Goal: Information Seeking & Learning: Learn about a topic

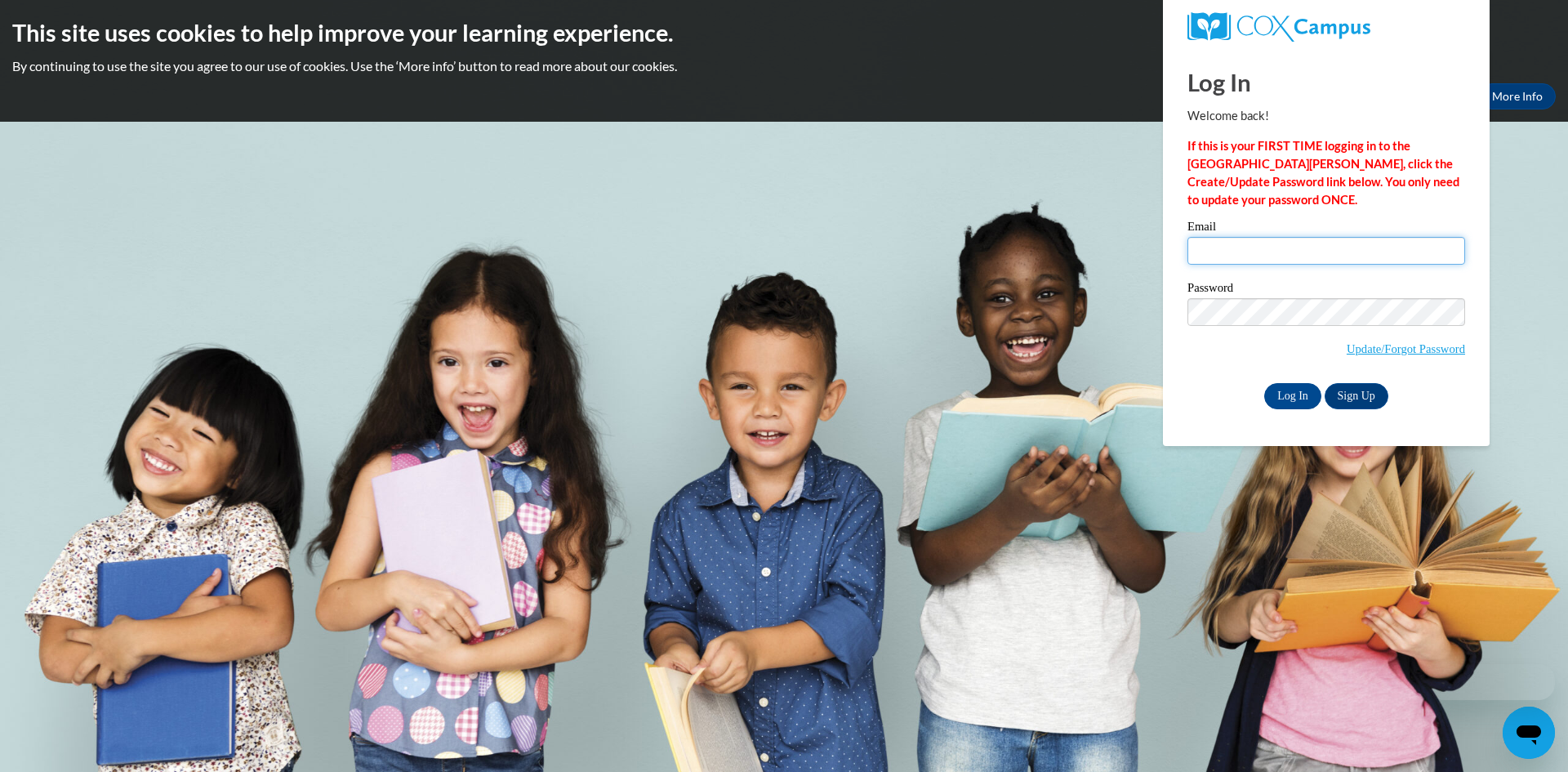
type input "khoffman@clintonville.k12.wi.us"
click at [1230, 256] on input "khoffman@clintonville.k12.wi.us" at bounding box center [1327, 251] width 278 height 28
click at [1303, 393] on input "Log In" at bounding box center [1293, 395] width 58 height 26
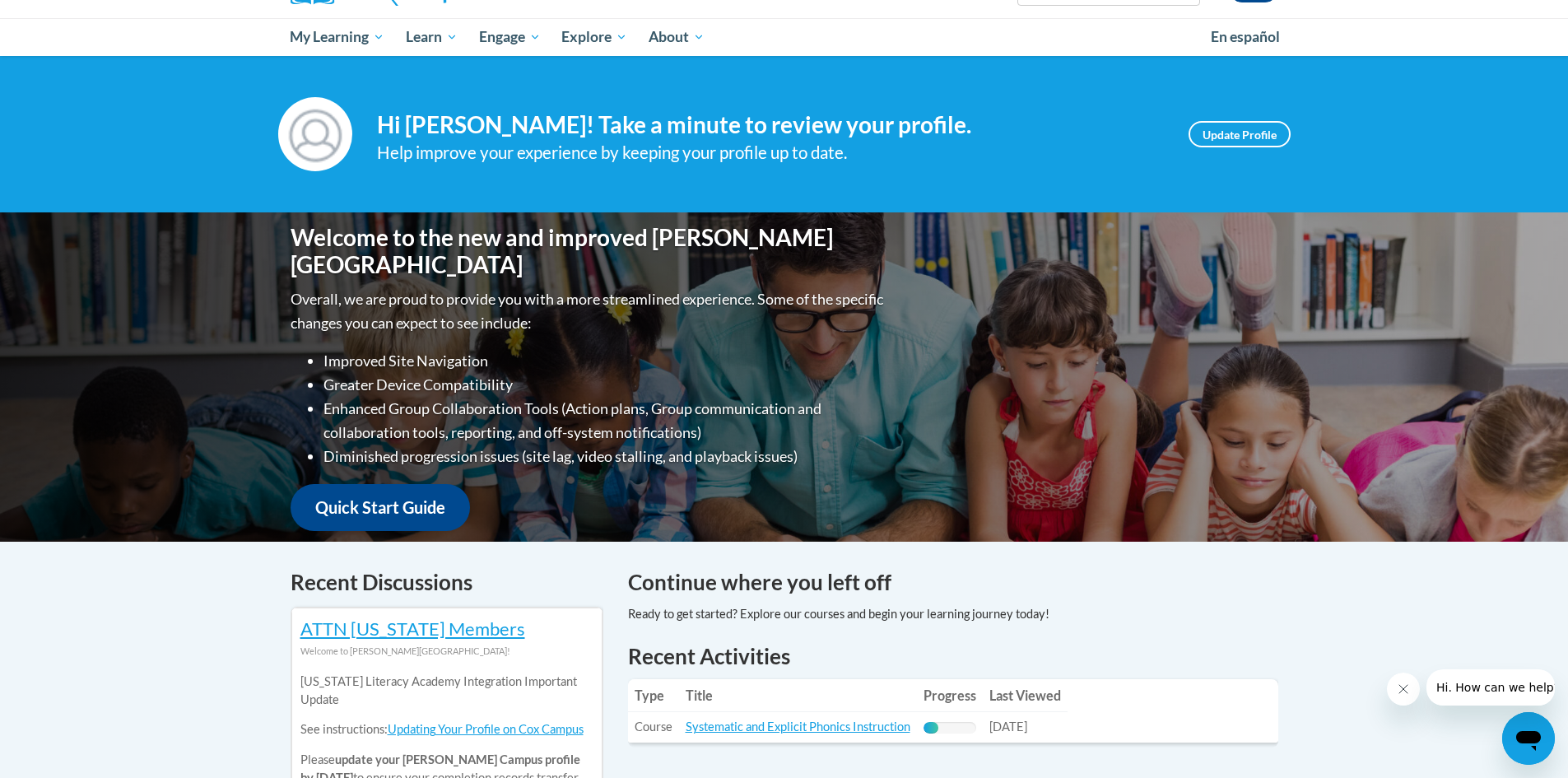
scroll to position [247, 0]
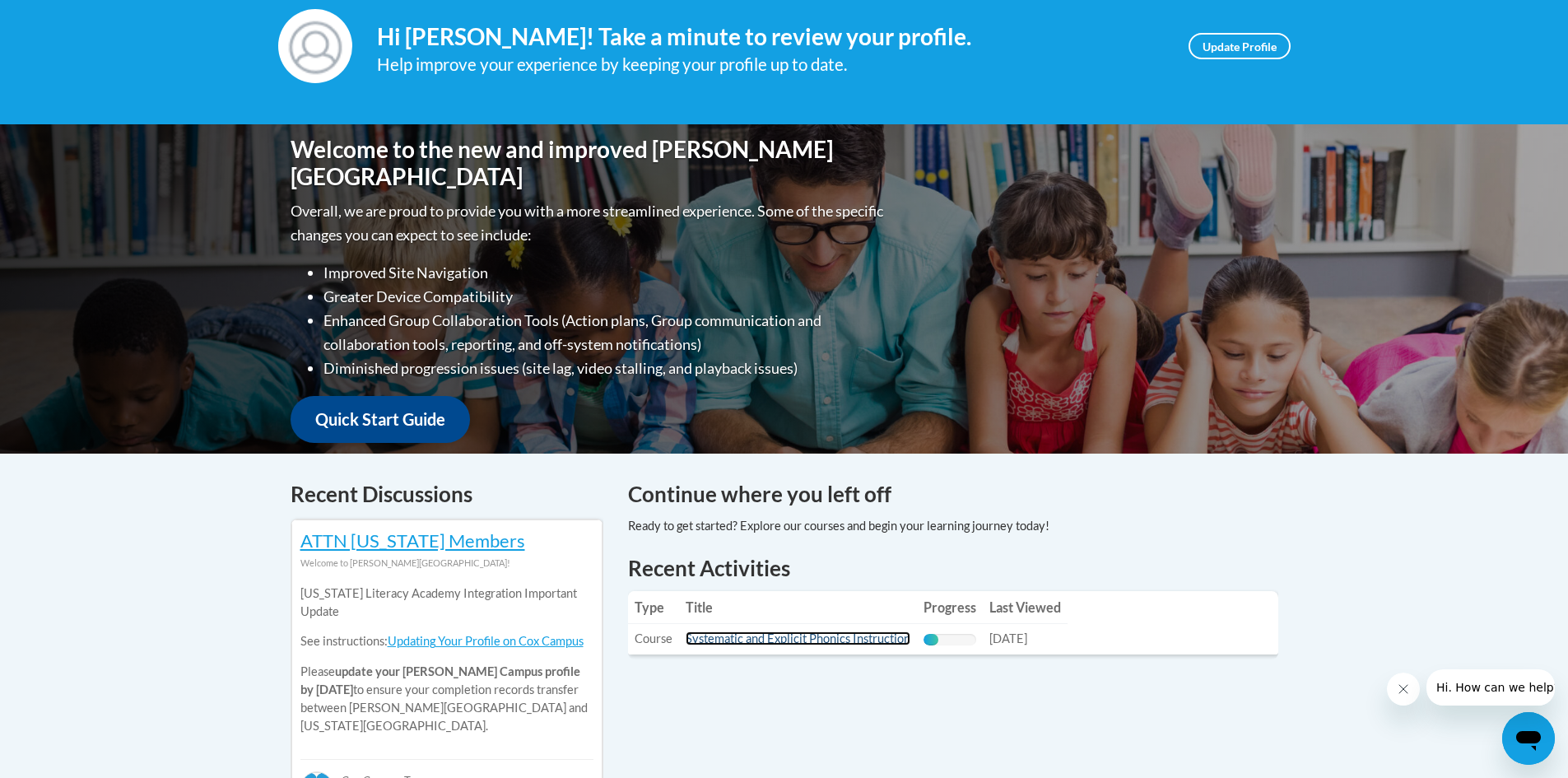
click at [734, 639] on link "Systematic and Explicit Phonics Instruction" at bounding box center [798, 638] width 224 height 14
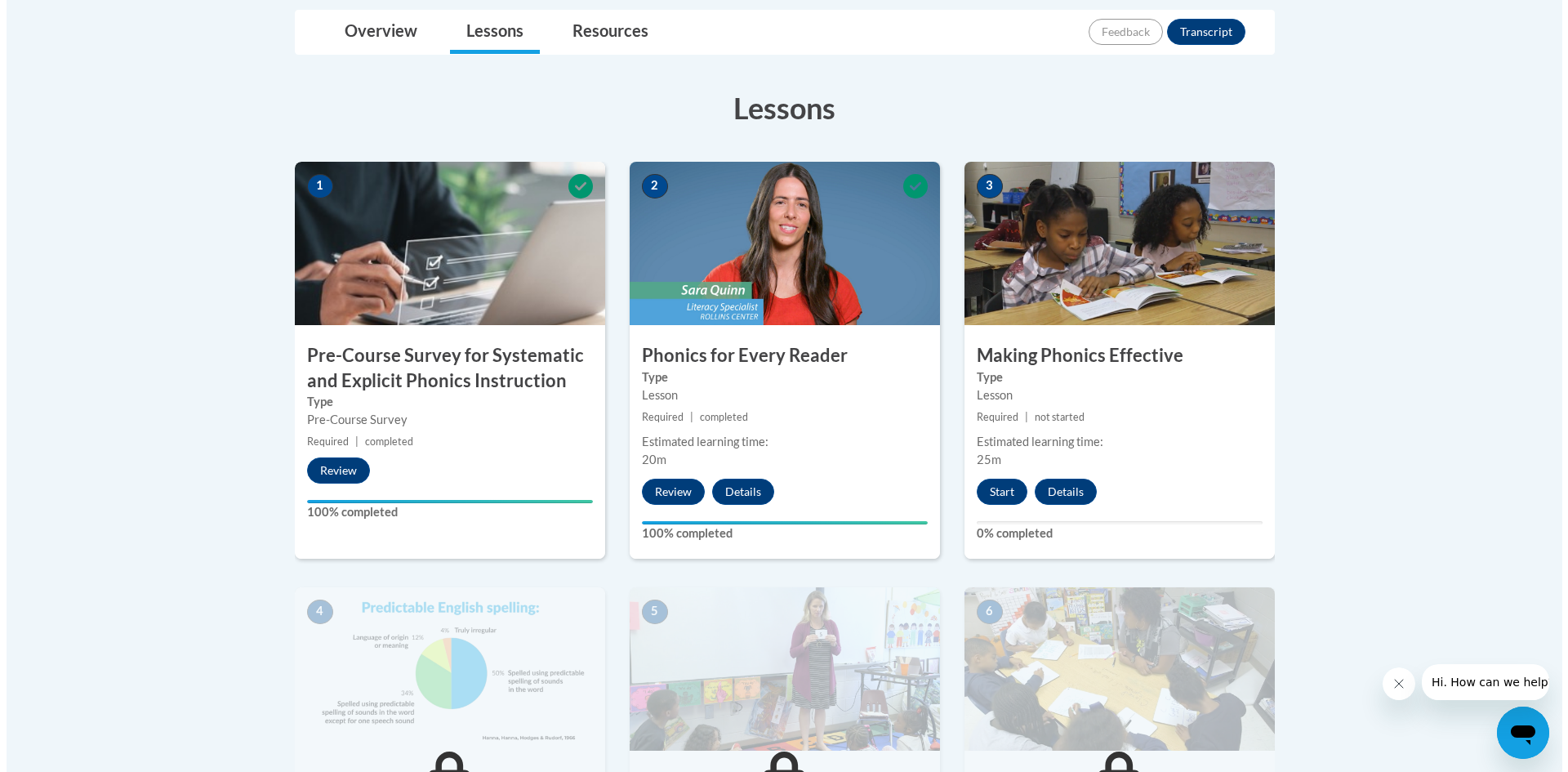
scroll to position [408, 0]
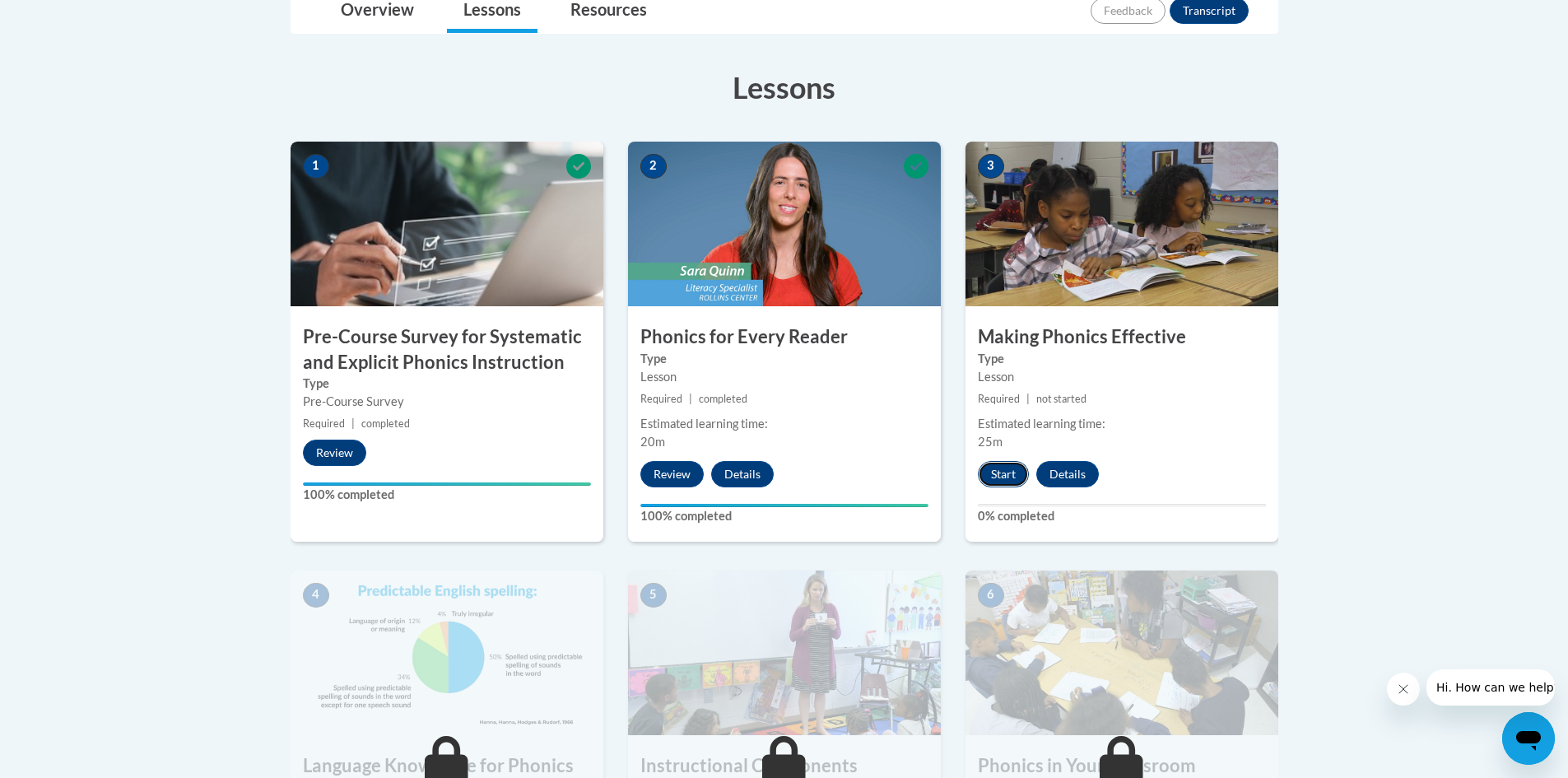
click at [1011, 472] on button "Start" at bounding box center [1003, 473] width 51 height 26
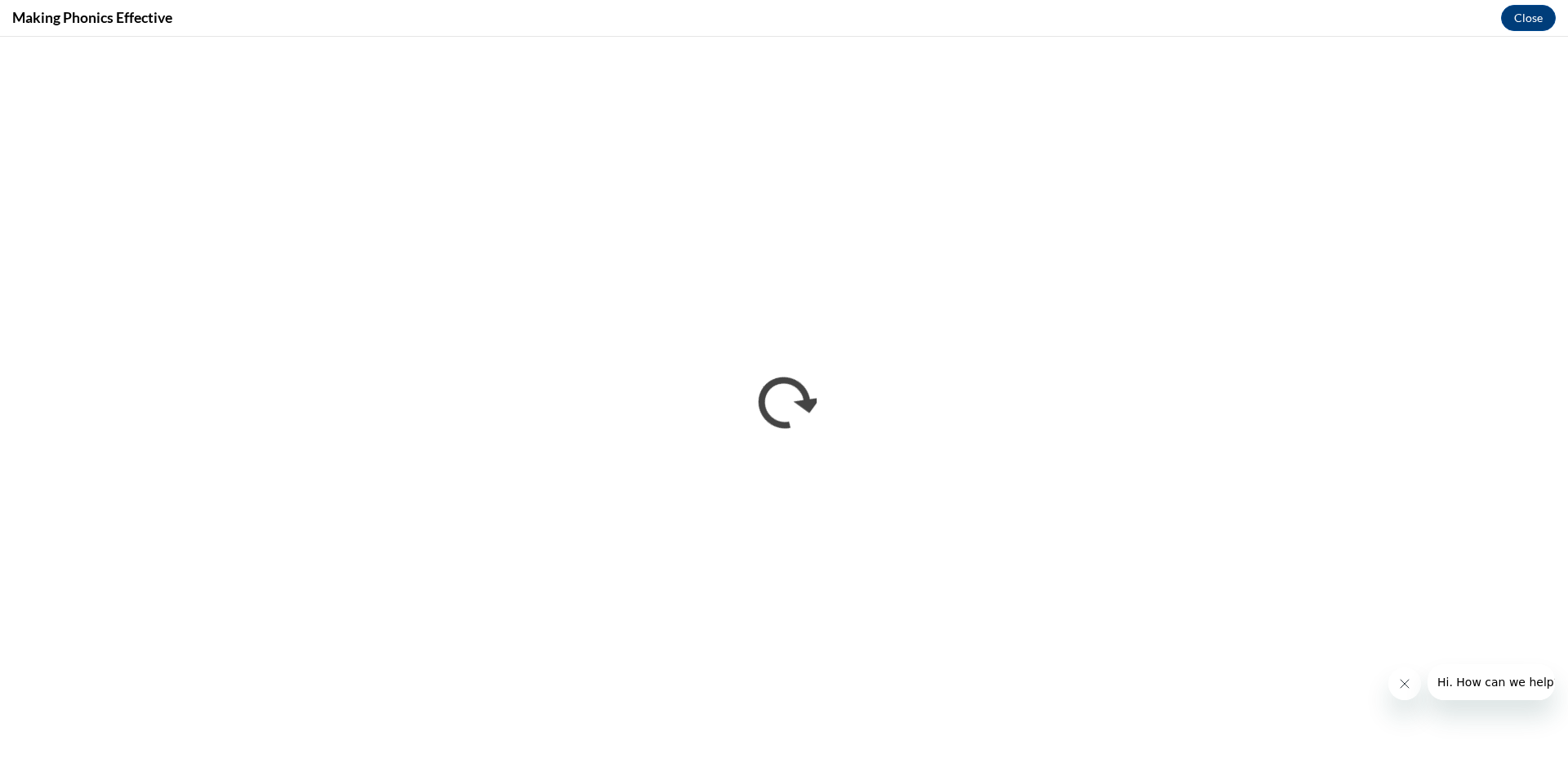
scroll to position [0, 0]
click at [1400, 685] on icon "Close message from company" at bounding box center [1404, 683] width 13 height 13
